Goal: Communication & Community: Connect with others

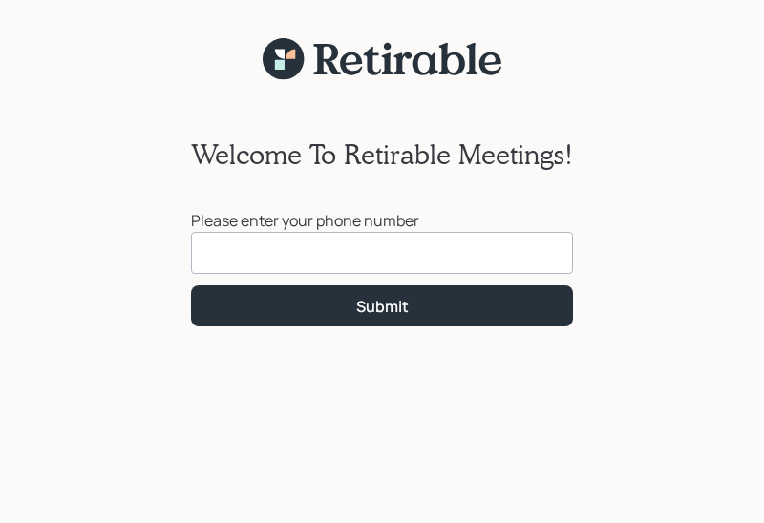
click at [359, 242] on input at bounding box center [382, 253] width 382 height 42
type input "[PHONE_NUMBER]"
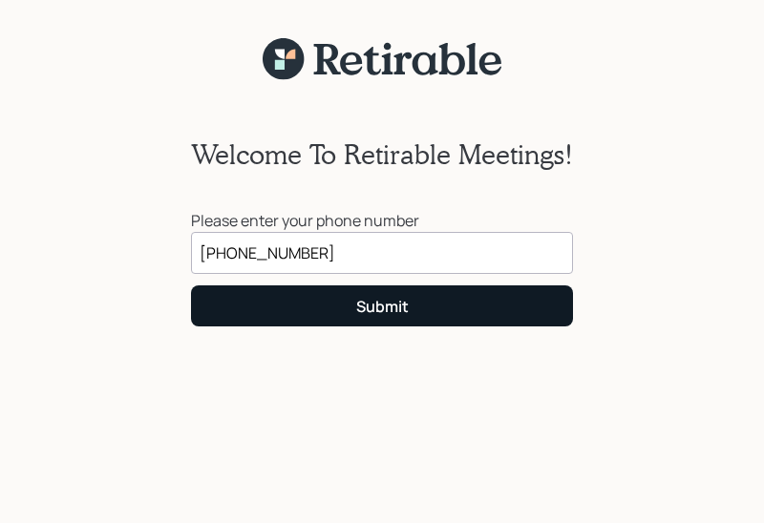
click at [356, 318] on button "Submit" at bounding box center [382, 306] width 382 height 41
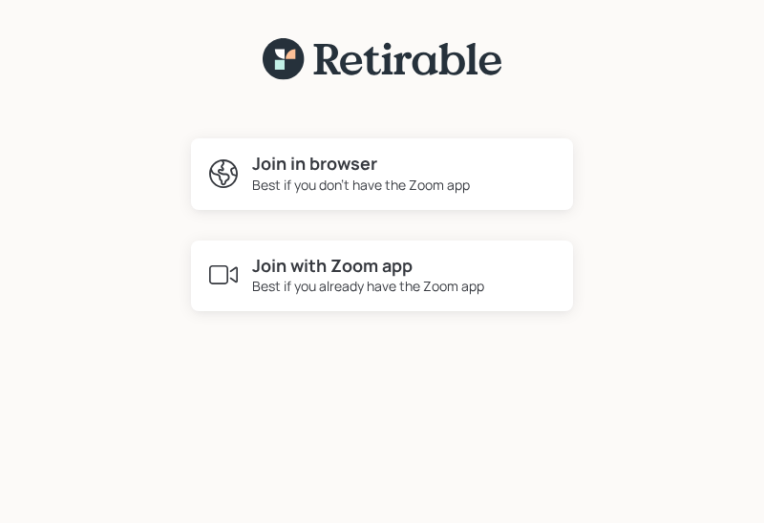
click at [358, 179] on div "Best if you don't have the Zoom app" at bounding box center [361, 185] width 218 height 20
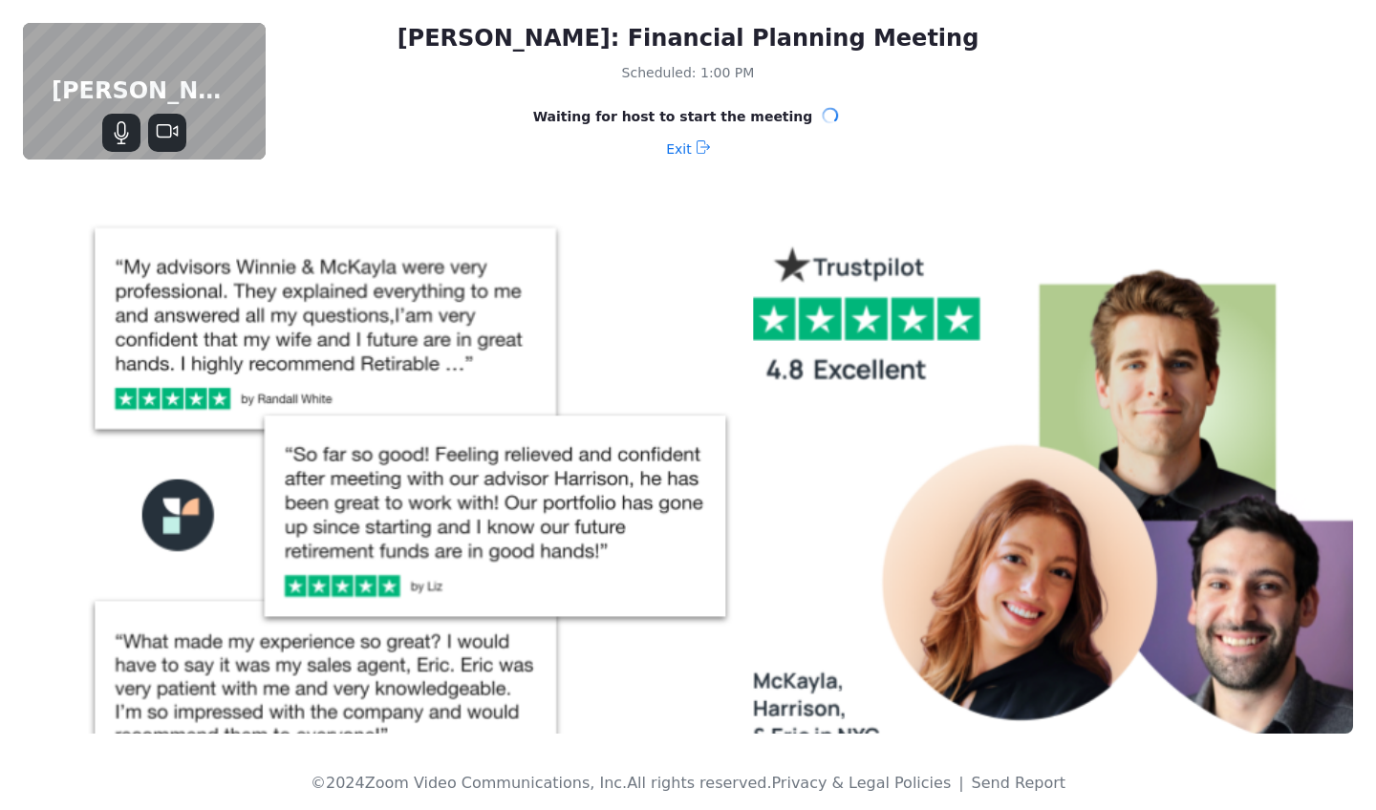
click at [678, 368] on img at bounding box center [688, 471] width 1330 height 523
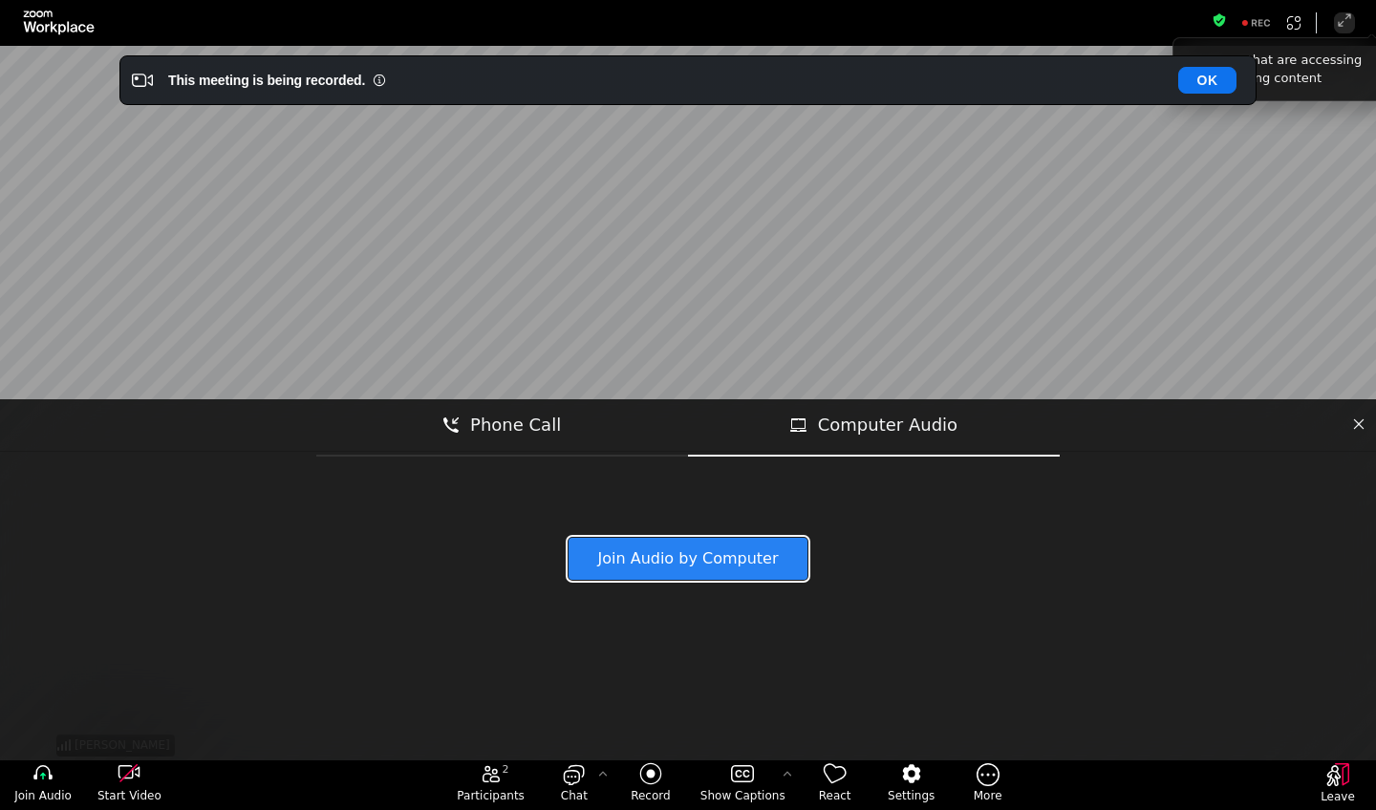
click at [691, 523] on button "Join Audio by Computer" at bounding box center [687, 559] width 239 height 42
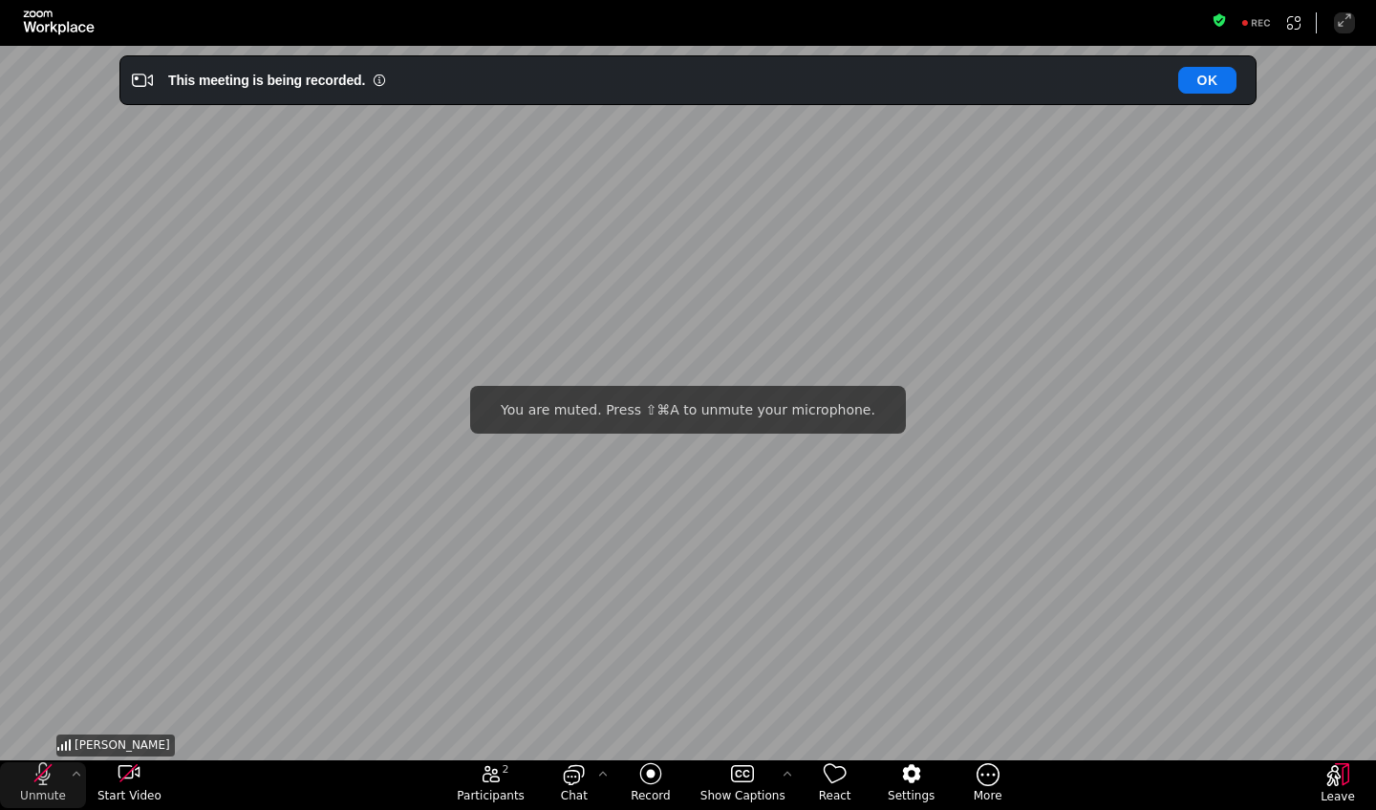
click at [51, 523] on icon "unmute my microphone" at bounding box center [43, 773] width 23 height 23
click at [125, 523] on icon "start my video" at bounding box center [128, 773] width 23 height 23
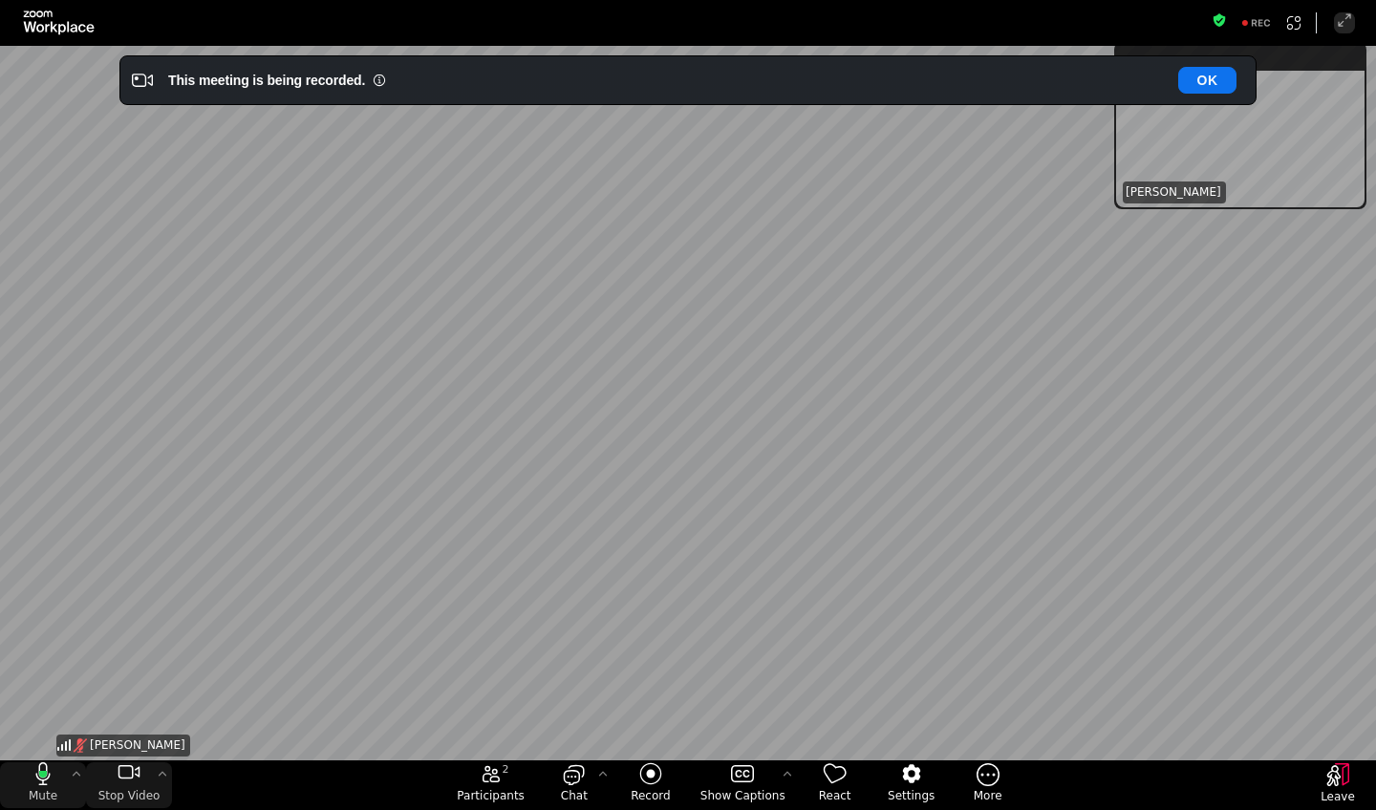
click at [37, 523] on icon "mute my microphone" at bounding box center [43, 773] width 23 height 23
